Goal: Information Seeking & Learning: Learn about a topic

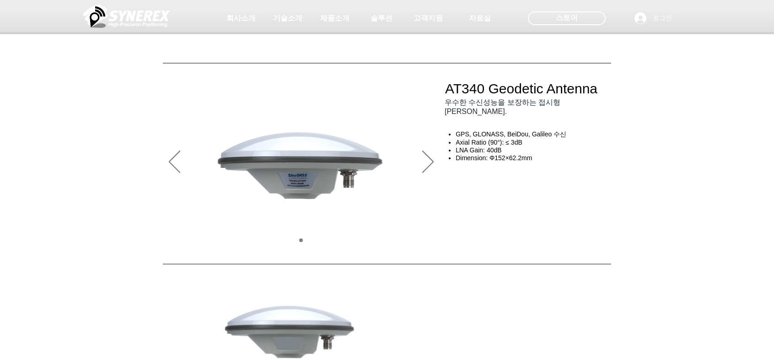
click at [91, 134] on div at bounding box center [387, 67] width 774 height 135
drag, startPoint x: 609, startPoint y: 97, endPoint x: 438, endPoint y: 94, distance: 170.3
click at [438, 94] on div at bounding box center [387, 67] width 774 height 135
drag, startPoint x: 444, startPoint y: 91, endPoint x: 571, endPoint y: 90, distance: 126.8
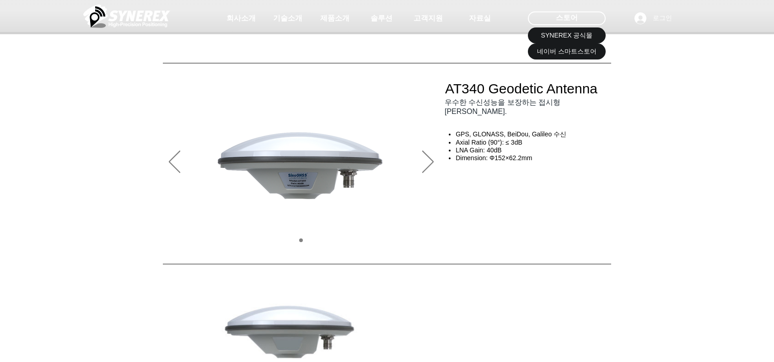
click at [565, 90] on div at bounding box center [387, 67] width 774 height 135
